Goal: Task Accomplishment & Management: Use online tool/utility

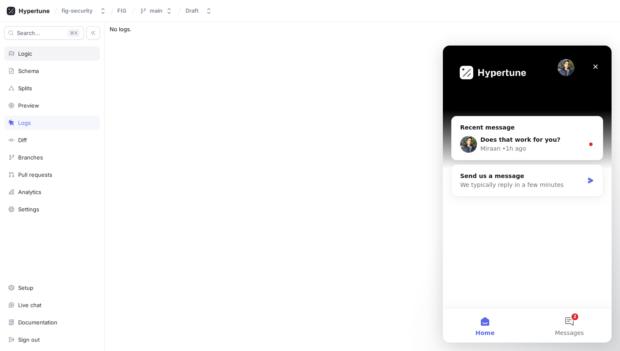
click at [51, 57] on div "Logic" at bounding box center [52, 53] width 96 height 14
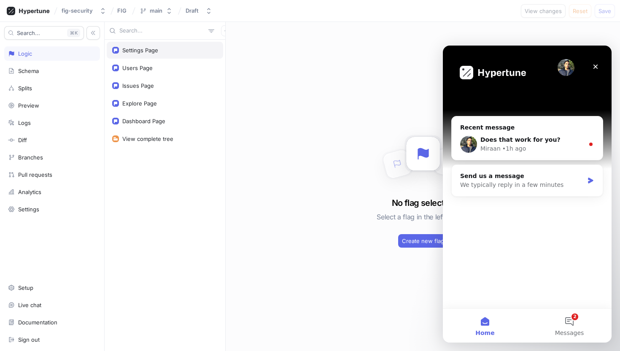
click at [171, 56] on div "Settings Page" at bounding box center [165, 50] width 116 height 17
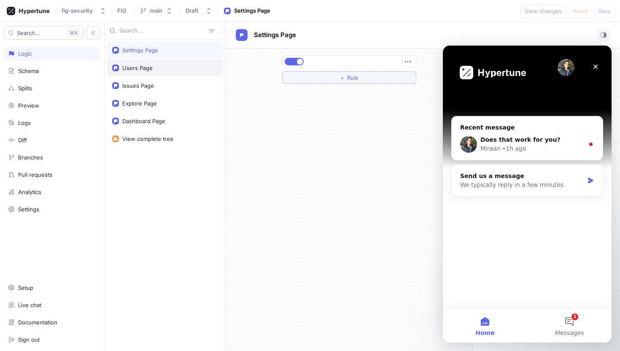
click at [158, 62] on div "Users Page" at bounding box center [165, 67] width 116 height 17
type textarea "x"
type textarea "usersPage: Boolean!"
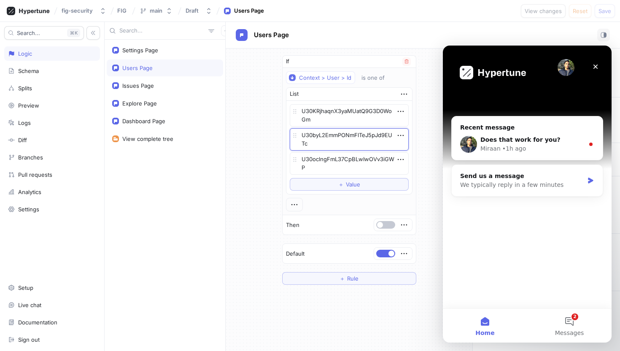
drag, startPoint x: 320, startPoint y: 141, endPoint x: 301, endPoint y: 135, distance: 19.9
click at [301, 135] on textarea "U30byL2EmmPONmFlTeJ5pJd9EUTc" at bounding box center [349, 139] width 119 height 22
click at [398, 134] on icon "button" at bounding box center [400, 135] width 9 height 9
click at [405, 149] on img at bounding box center [403, 150] width 5 height 5
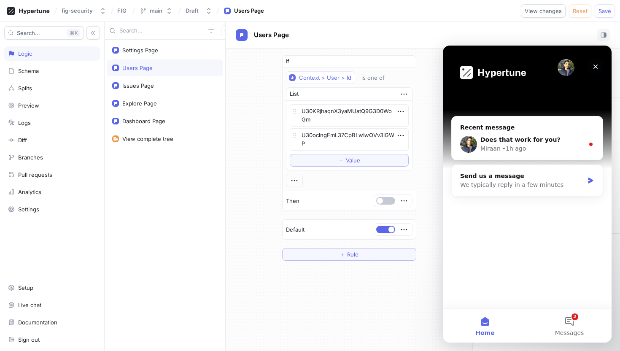
click at [594, 67] on icon "Close" at bounding box center [595, 66] width 5 height 5
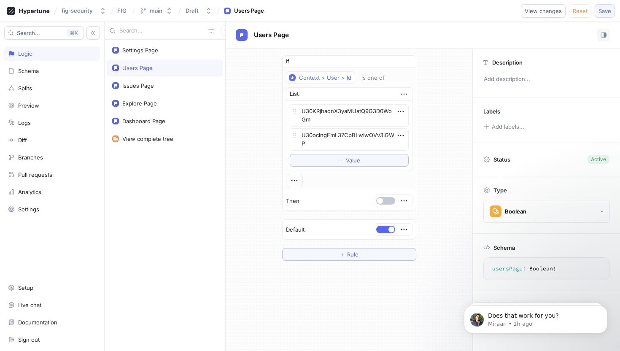
click at [603, 12] on span "Save" at bounding box center [604, 10] width 13 height 5
click at [146, 88] on div "Issues Page" at bounding box center [138, 85] width 32 height 7
type textarea "x"
type textarea "issuesPage: Boolean!"
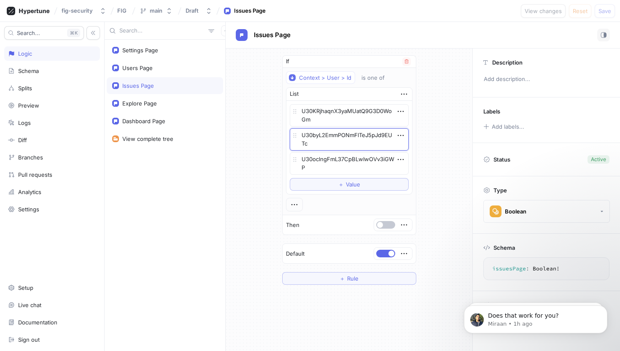
drag, startPoint x: 320, startPoint y: 143, endPoint x: 310, endPoint y: 139, distance: 11.4
click at [310, 139] on textarea "U30byL2EmmPONmFlTeJ5pJd9EUTc" at bounding box center [349, 139] width 119 height 22
click at [403, 137] on icon "button" at bounding box center [400, 135] width 9 height 9
click at [409, 149] on p "Delete" at bounding box center [416, 151] width 17 height 8
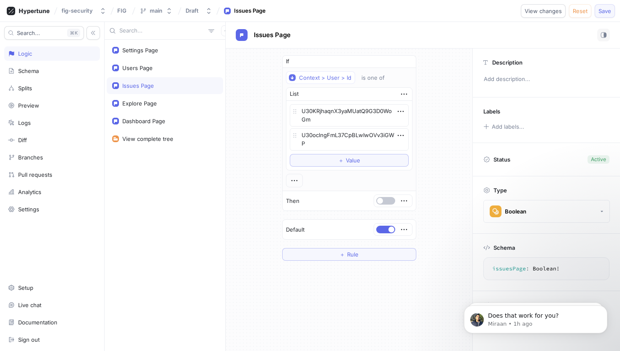
click at [603, 15] on button "Save" at bounding box center [604, 10] width 20 height 13
click at [137, 100] on div "Explore Page" at bounding box center [139, 103] width 35 height 7
type textarea "x"
type textarea "explorePage: Boolean!"
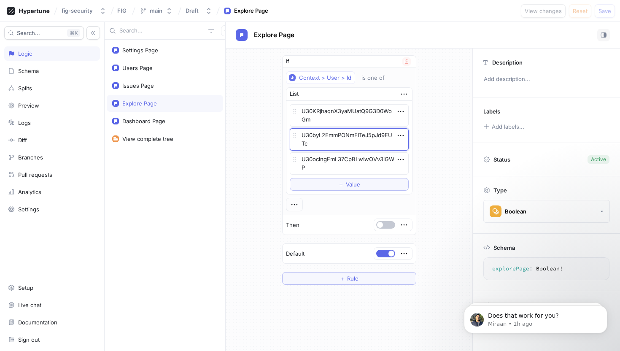
drag, startPoint x: 319, startPoint y: 143, endPoint x: 300, endPoint y: 136, distance: 20.3
click at [300, 136] on textarea "U30byL2EmmPONmFlTeJ5pJd9EUTc" at bounding box center [349, 139] width 119 height 22
type textarea "x"
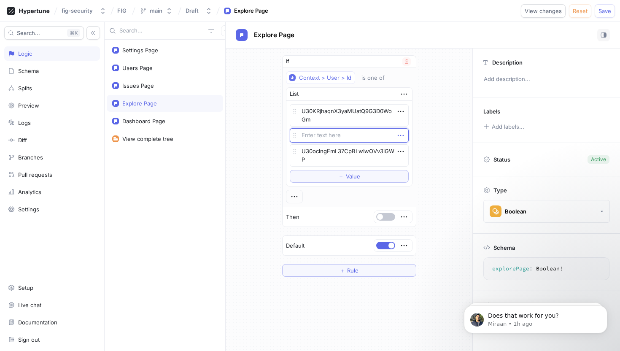
click at [399, 138] on icon "button" at bounding box center [400, 135] width 9 height 9
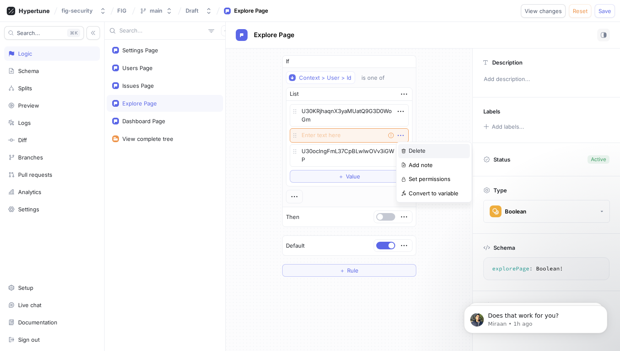
click at [405, 147] on div "Delete" at bounding box center [434, 151] width 72 height 14
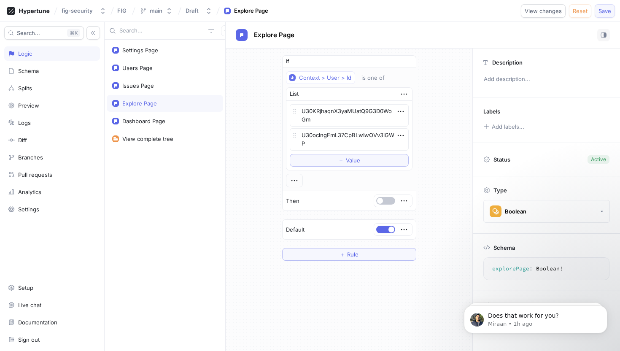
click at [601, 15] on button "Save" at bounding box center [604, 10] width 20 height 13
click at [176, 120] on div "Dashboard Page" at bounding box center [164, 121] width 105 height 7
type textarea "x"
type textarea "dashboardPage: Boolean!"
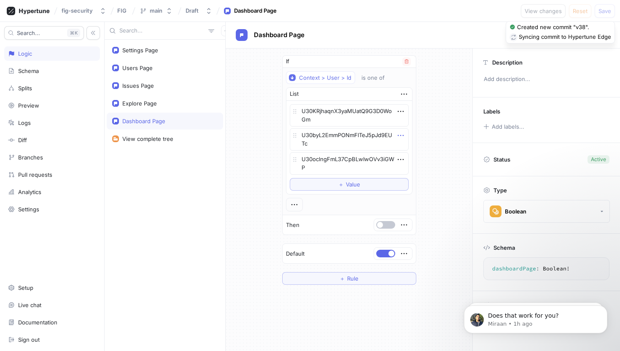
click at [399, 134] on icon "button" at bounding box center [400, 135] width 9 height 9
click at [411, 147] on p "Delete" at bounding box center [416, 151] width 17 height 8
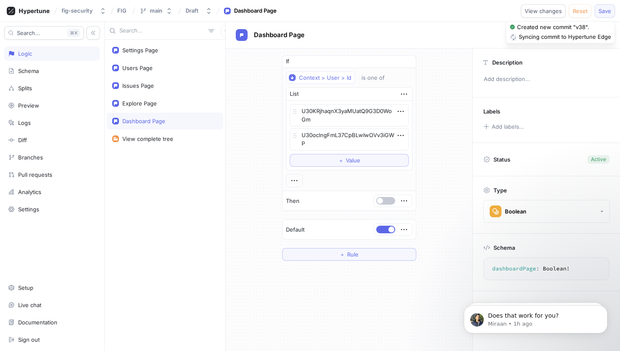
click at [601, 11] on span "Save" at bounding box center [604, 10] width 13 height 5
type textarea "x"
click at [492, 319] on p "Does that work for you?" at bounding box center [542, 316] width 109 height 8
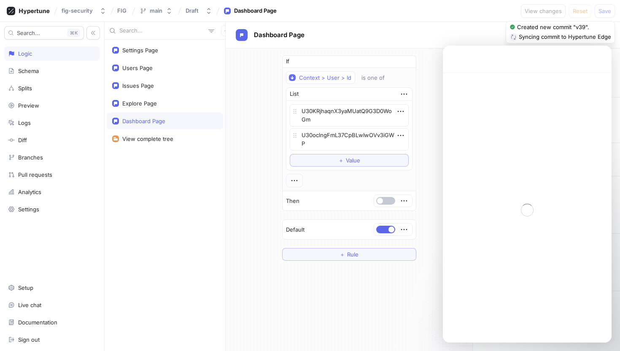
scroll to position [1, 0]
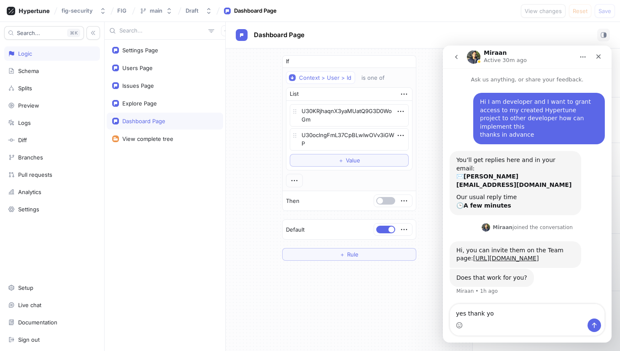
type textarea "yes thank you"
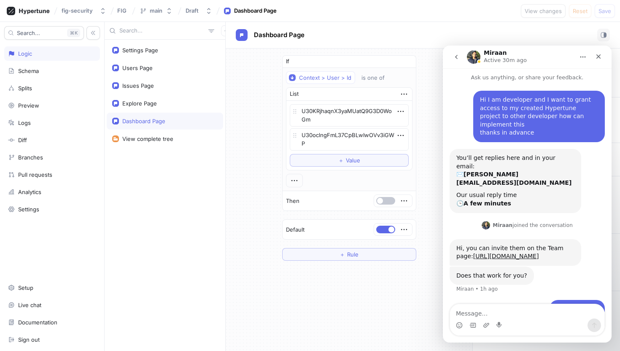
click at [261, 309] on div "If Context > User > Id is one of List U30KRjhaqnX3yaMUatQ9G3D0WoGm U30oclngFmL3…" at bounding box center [349, 199] width 247 height 302
click at [599, 59] on icon "Close" at bounding box center [598, 56] width 7 height 7
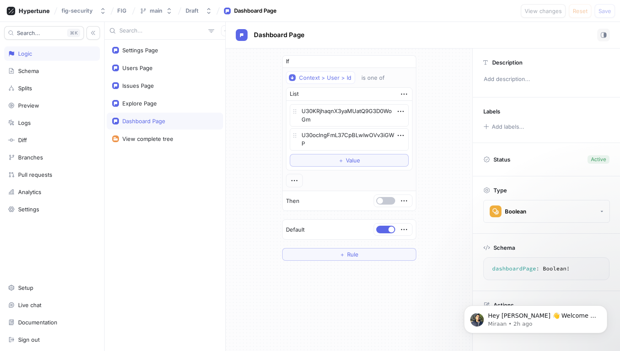
scroll to position [0, 0]
click at [602, 308] on icon "Dismiss notification" at bounding box center [604, 307] width 5 height 5
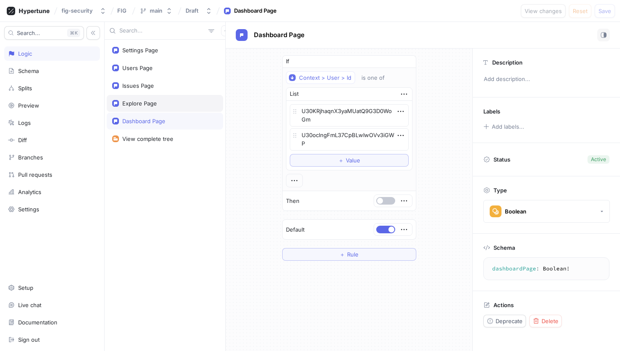
click at [148, 95] on div "Explore Page" at bounding box center [165, 103] width 116 height 17
type textarea "x"
type textarea "explorePage: Boolean!"
click at [146, 75] on div "Users Page" at bounding box center [165, 67] width 116 height 17
type textarea "x"
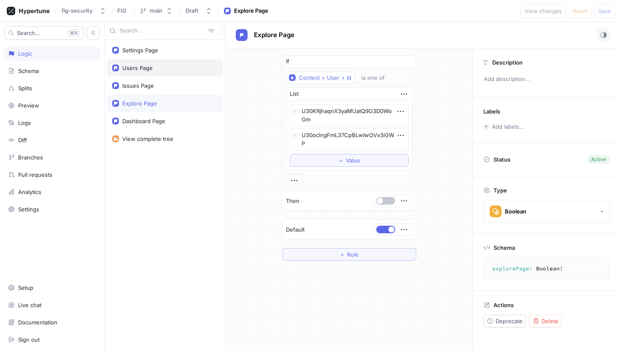
type textarea "usersPage: Boolean!"
click at [144, 89] on div "Issues Page" at bounding box center [138, 85] width 32 height 7
type textarea "x"
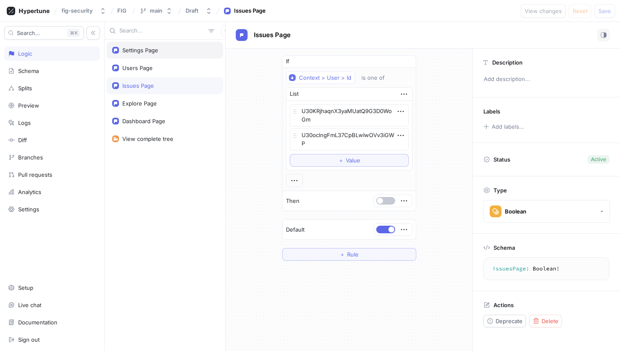
click at [151, 58] on div "Settings Page" at bounding box center [165, 50] width 116 height 17
type textarea "settingsPage: Boolean!"
